Goal: Task Accomplishment & Management: Use online tool/utility

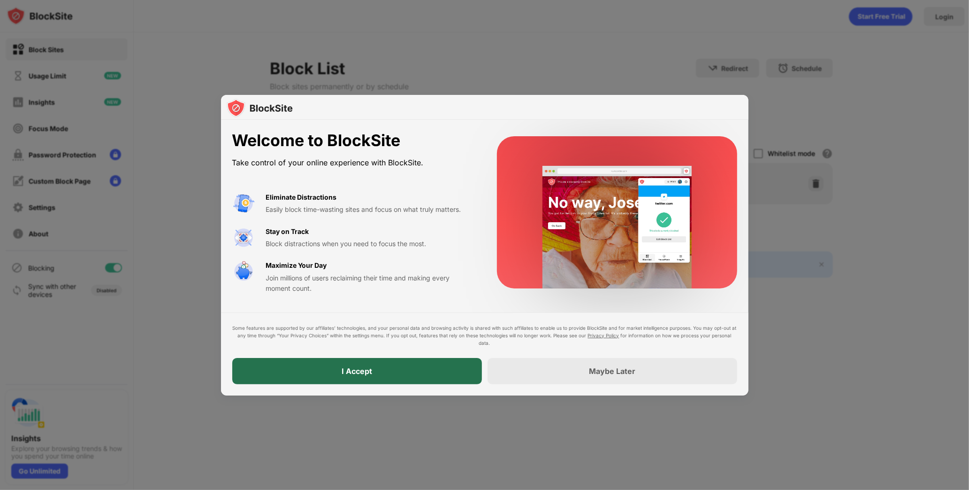
click at [362, 360] on div "I Accept" at bounding box center [357, 371] width 250 height 26
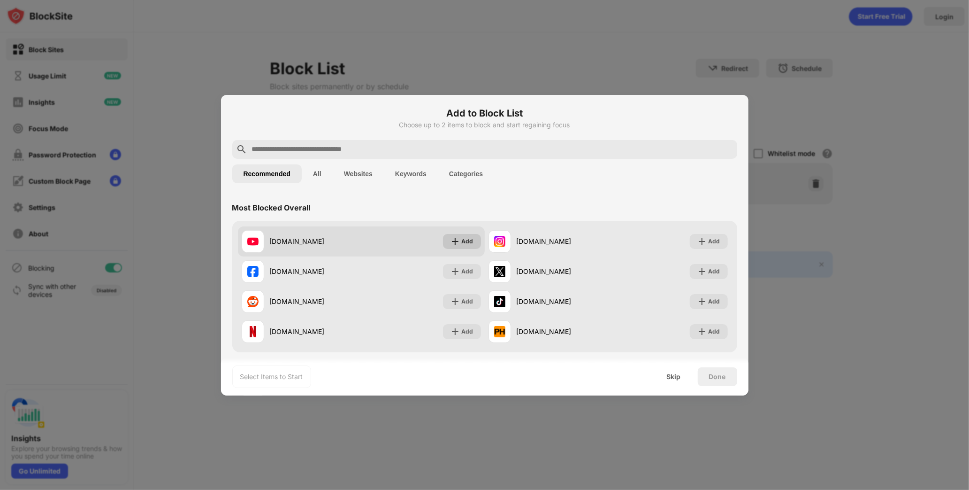
click at [462, 245] on div "Add" at bounding box center [468, 241] width 12 height 9
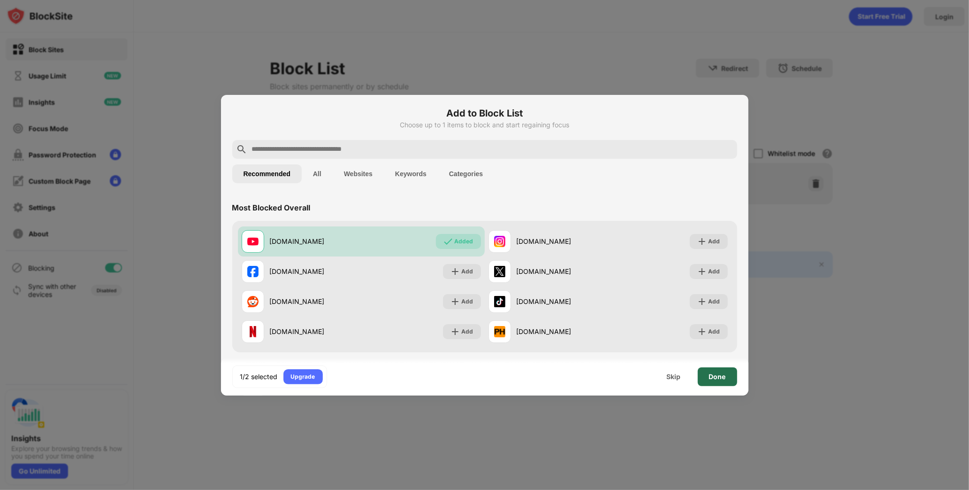
click at [708, 376] on div "Done" at bounding box center [717, 376] width 39 height 19
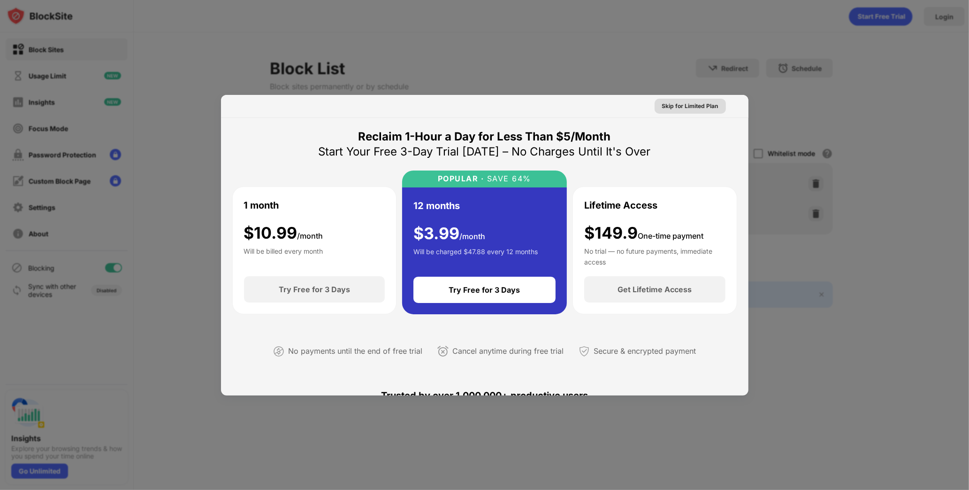
click at [707, 105] on div "Skip for Limited Plan" at bounding box center [690, 105] width 56 height 9
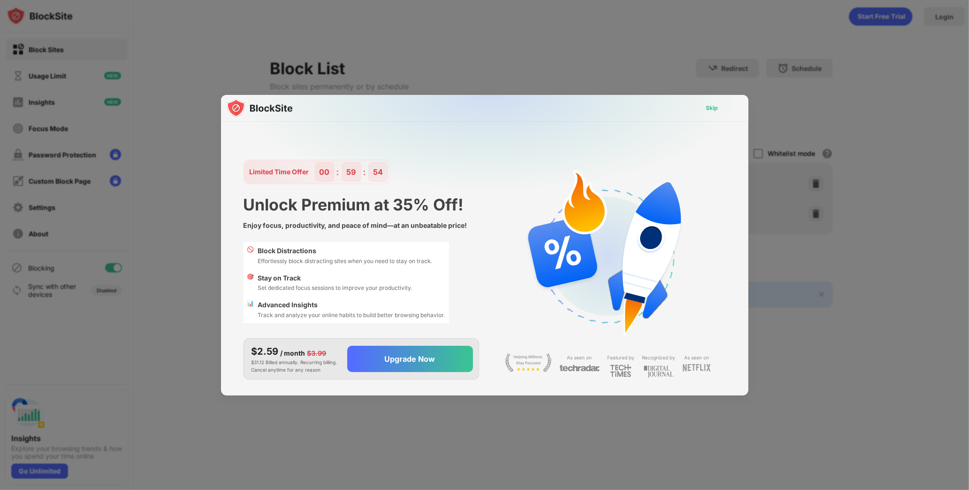
click at [714, 108] on div "Skip" at bounding box center [713, 107] width 12 height 9
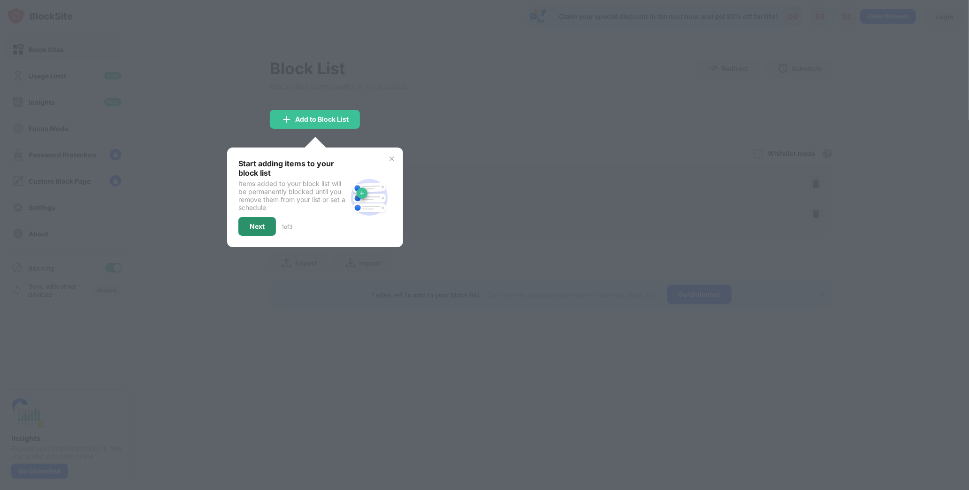
click at [250, 233] on div "Next" at bounding box center [257, 226] width 38 height 19
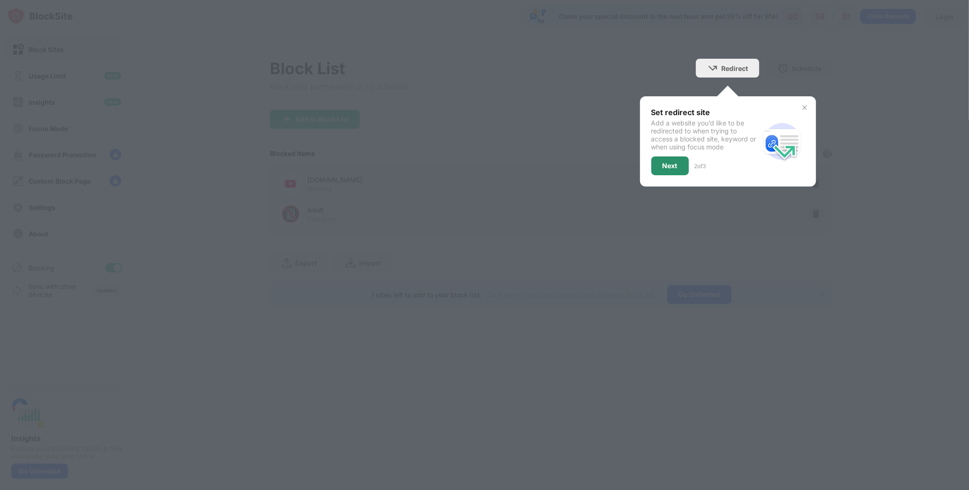
click at [660, 169] on div "Next" at bounding box center [671, 165] width 38 height 19
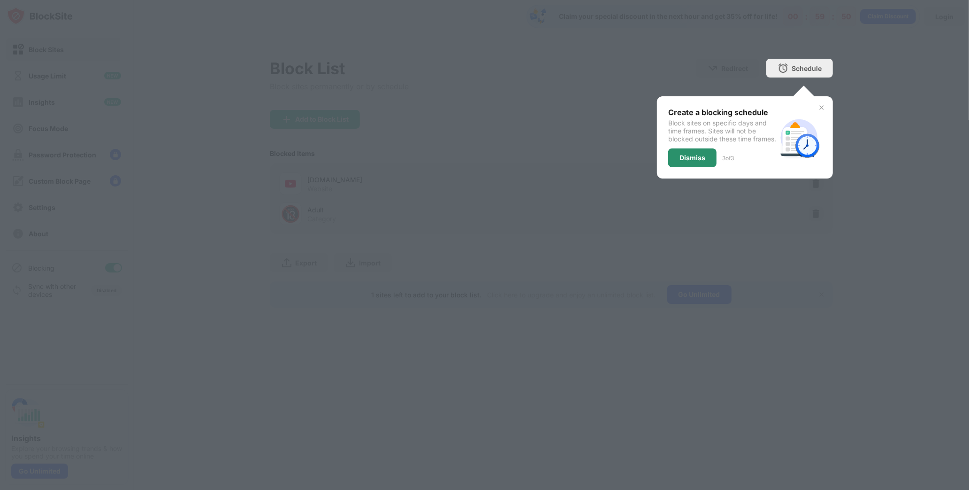
click at [691, 167] on div "Dismiss" at bounding box center [692, 157] width 48 height 19
